Goal: Information Seeking & Learning: Learn about a topic

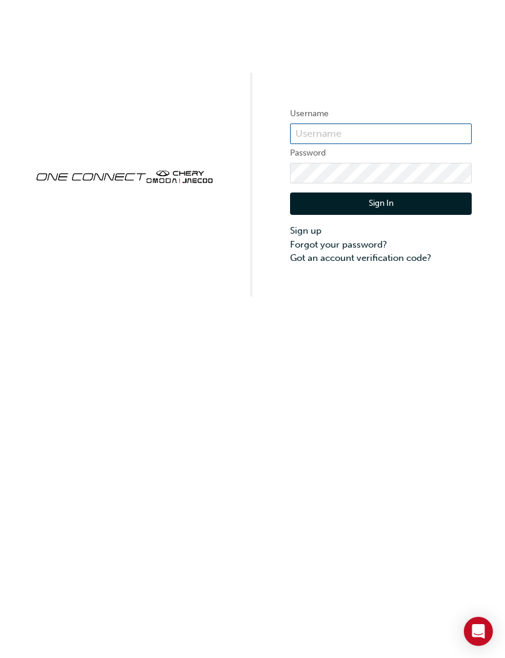
click at [363, 136] on input "text" at bounding box center [380, 133] width 181 height 21
type input "[PERSON_NAME][EMAIL_ADDRESS][DOMAIN_NAME]"
click at [385, 201] on button "Sign In" at bounding box center [380, 203] width 181 height 23
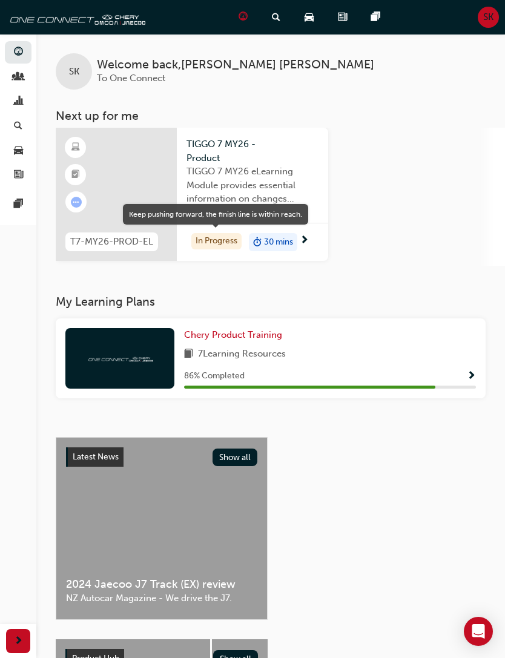
click at [276, 251] on div "In Progress 30 mins" at bounding box center [252, 242] width 151 height 38
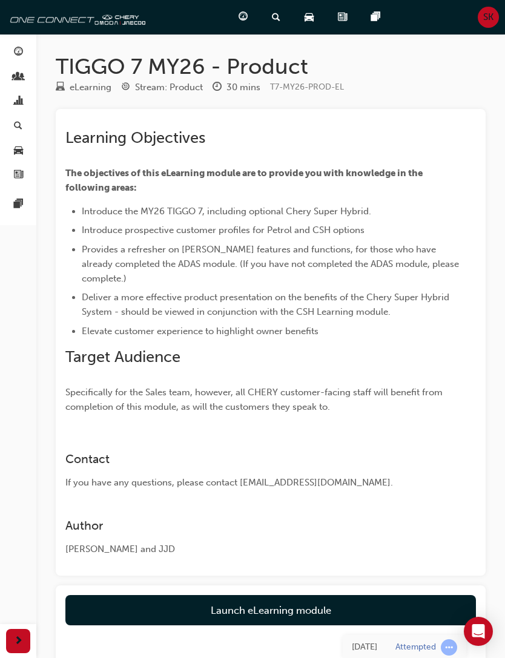
click at [284, 606] on link "Launch eLearning module" at bounding box center [270, 610] width 410 height 30
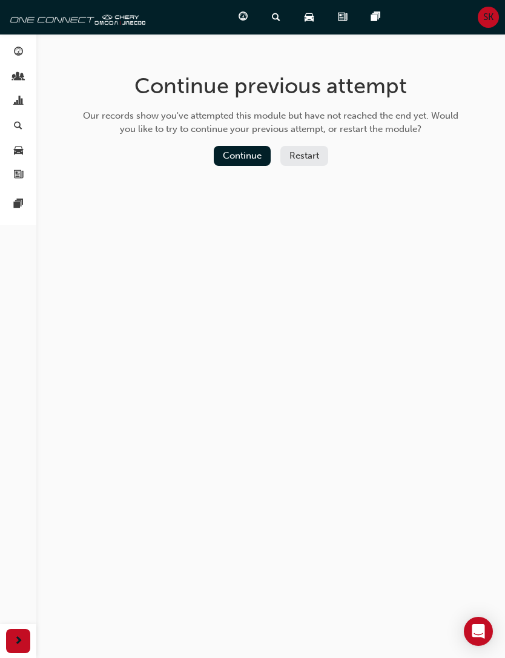
click at [244, 155] on button "Continue" at bounding box center [242, 156] width 57 height 20
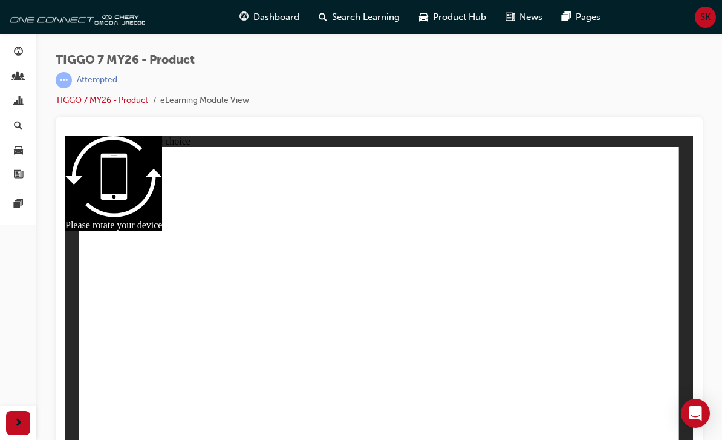
radio input "true"
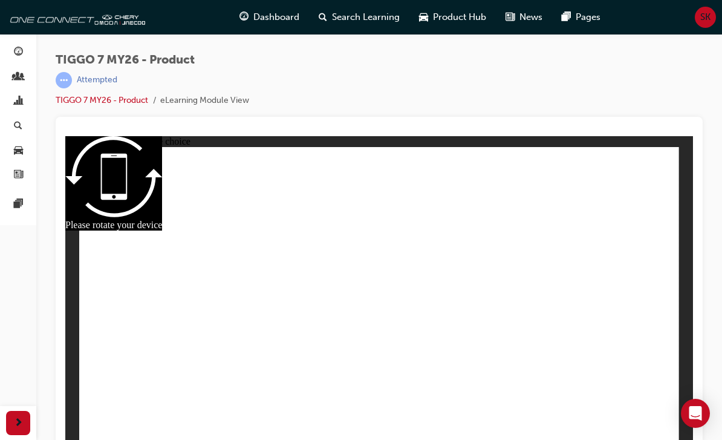
radio input "true"
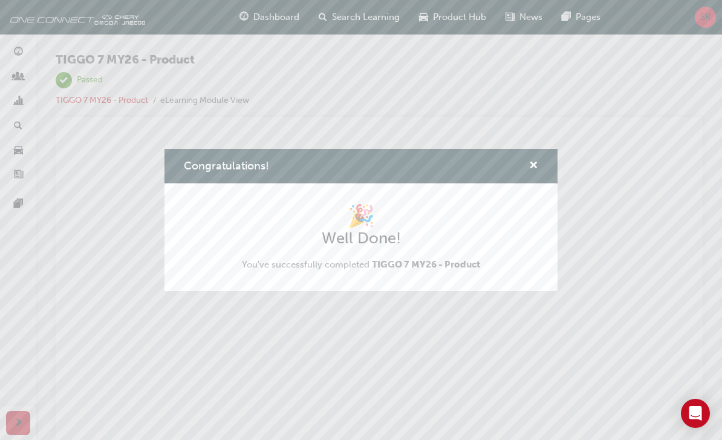
click at [504, 172] on span "cross-icon" at bounding box center [533, 166] width 9 height 11
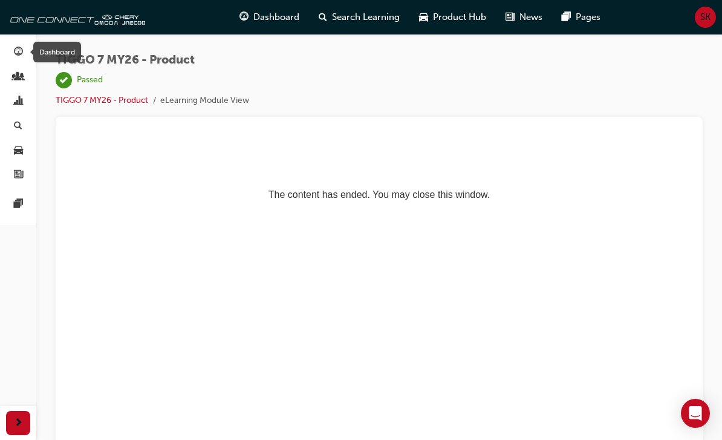
click at [30, 51] on div "Dashboard" at bounding box center [56, 52] width 56 height 21
